Goal: Check status

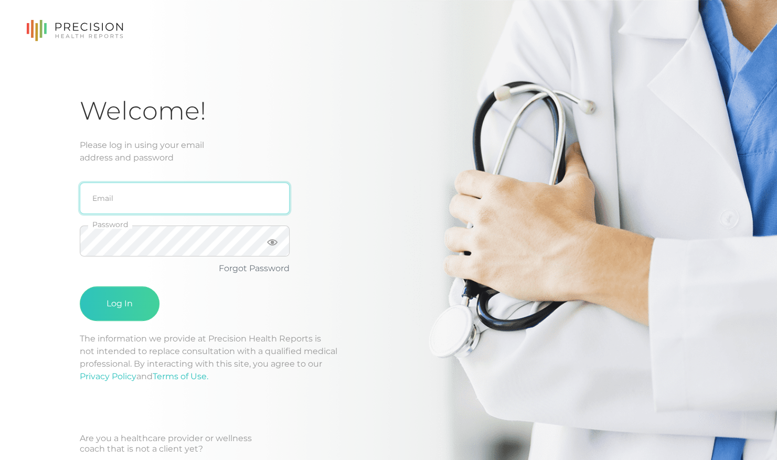
click at [153, 203] on input "email" at bounding box center [185, 198] width 210 height 31
type input "[PERSON_NAME][EMAIL_ADDRESS][PERSON_NAME][DOMAIN_NAME]"
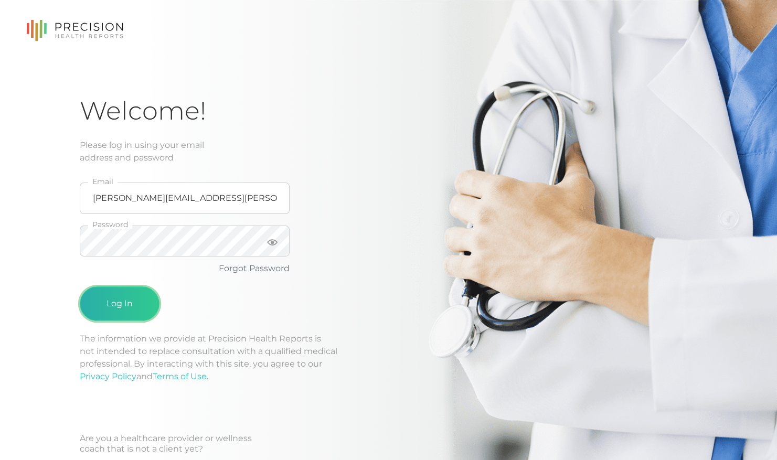
click at [128, 299] on button "Log In" at bounding box center [120, 303] width 80 height 35
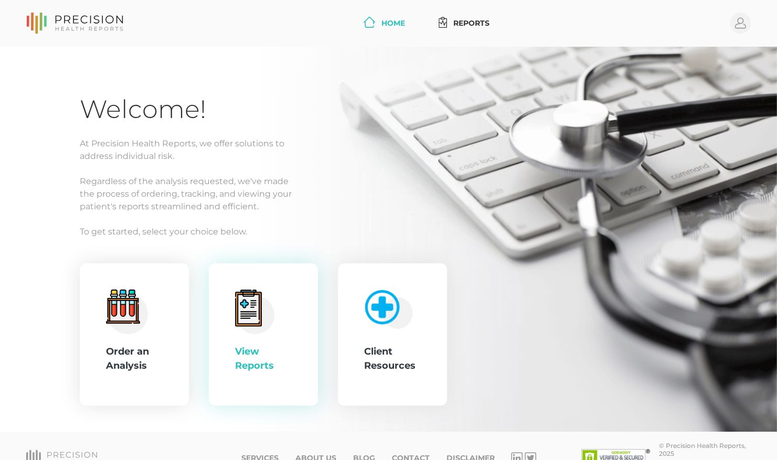
click at [290, 327] on div "View Reports" at bounding box center [263, 334] width 57 height 90
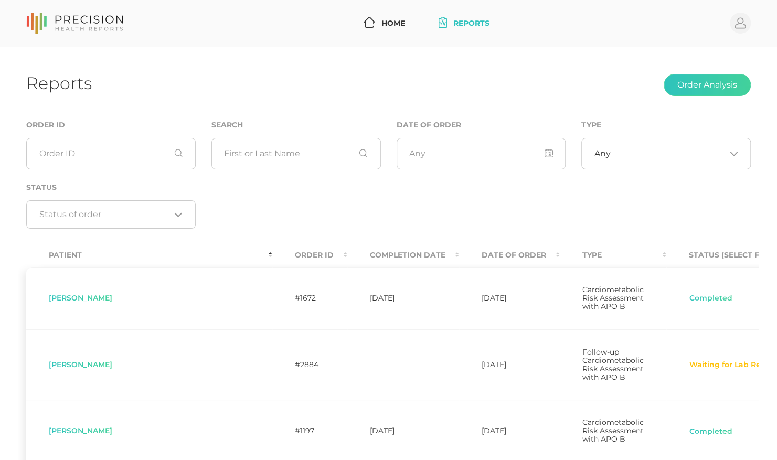
click at [347, 252] on th "Completion Date" at bounding box center [403, 255] width 112 height 24
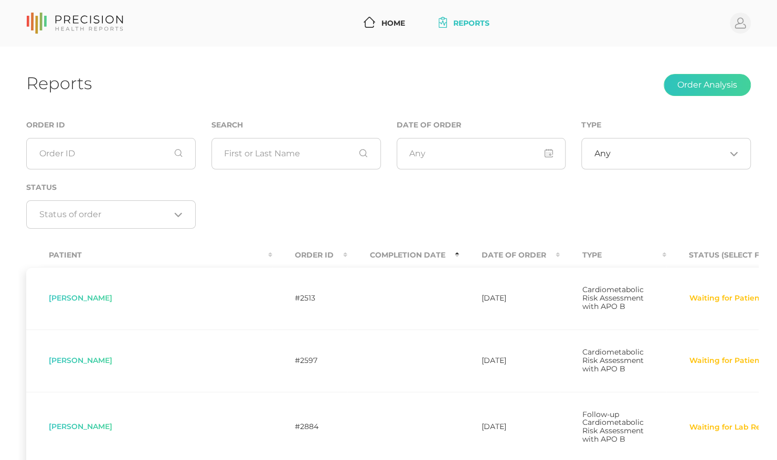
click at [347, 254] on th "Completion Date" at bounding box center [403, 255] width 112 height 24
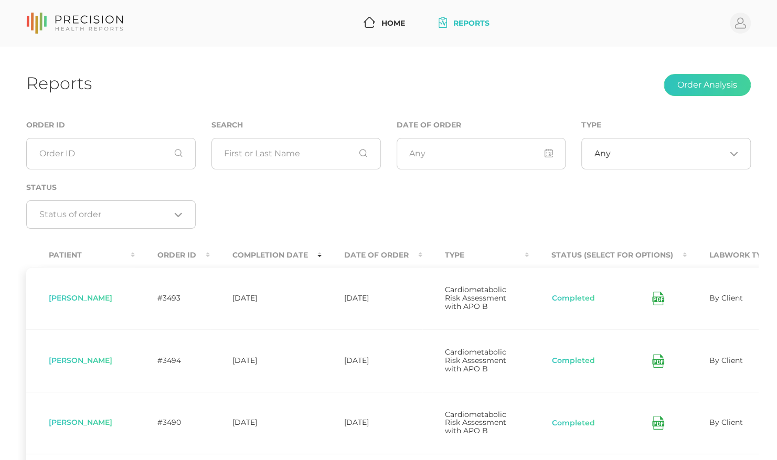
click at [664, 298] on icon at bounding box center [658, 299] width 12 height 14
